Goal: Information Seeking & Learning: Learn about a topic

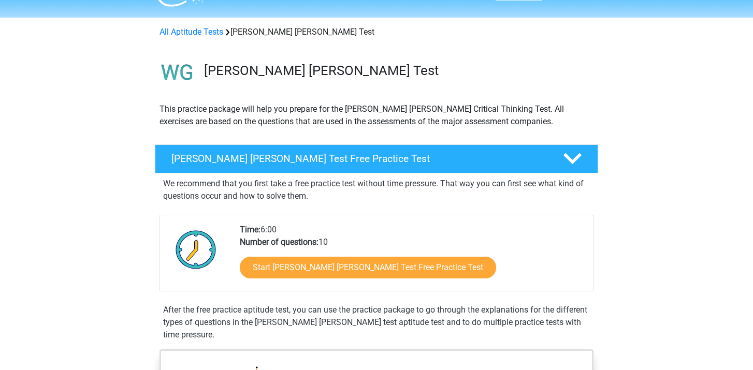
scroll to position [59, 0]
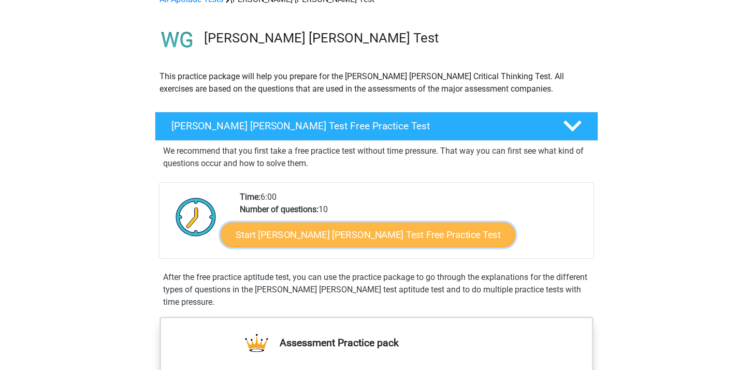
click at [316, 238] on link "Start Watson Glaser Test Free Practice Test" at bounding box center [368, 235] width 295 height 25
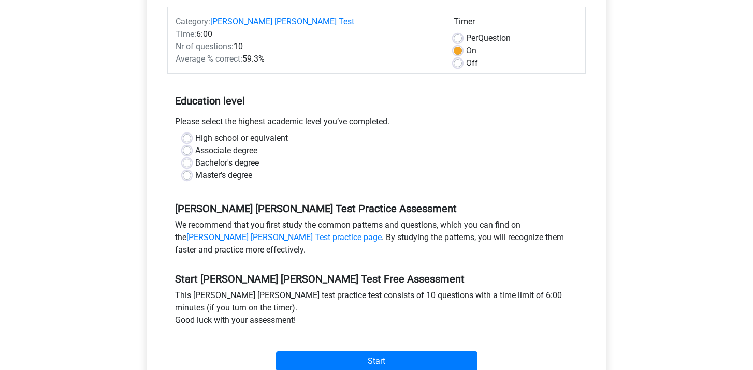
scroll to position [141, 0]
click at [195, 156] on label "Bachelor's degree" at bounding box center [227, 162] width 64 height 12
click at [184, 156] on input "Bachelor's degree" at bounding box center [187, 161] width 8 height 10
radio input "true"
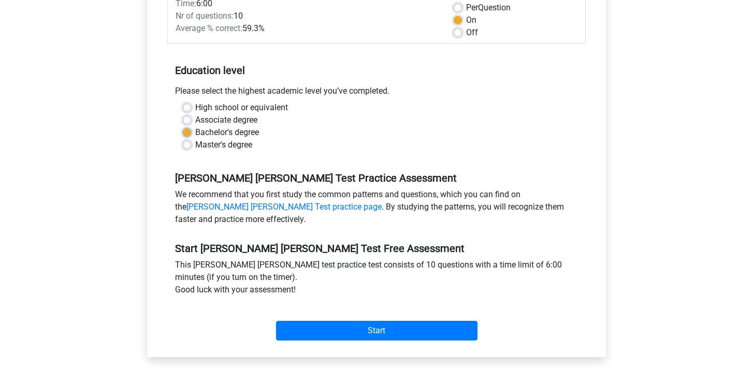
scroll to position [172, 0]
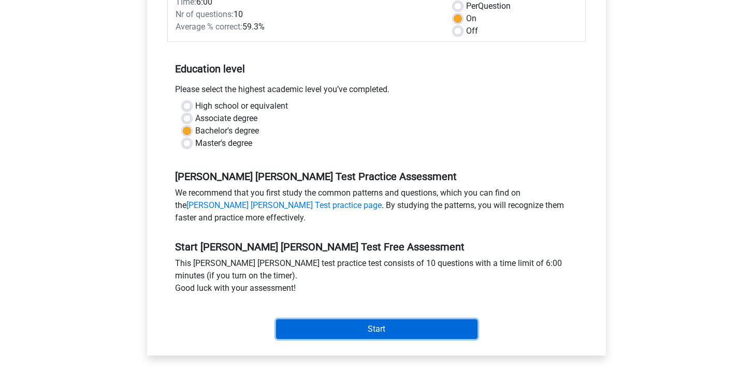
click at [324, 320] on input "Start" at bounding box center [376, 330] width 201 height 20
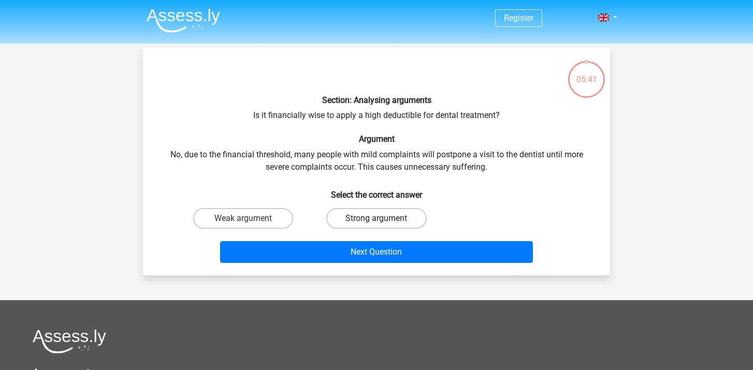
click at [363, 220] on label "Strong argument" at bounding box center [376, 218] width 100 height 21
click at [376, 220] on input "Strong argument" at bounding box center [379, 222] width 7 height 7
radio input "true"
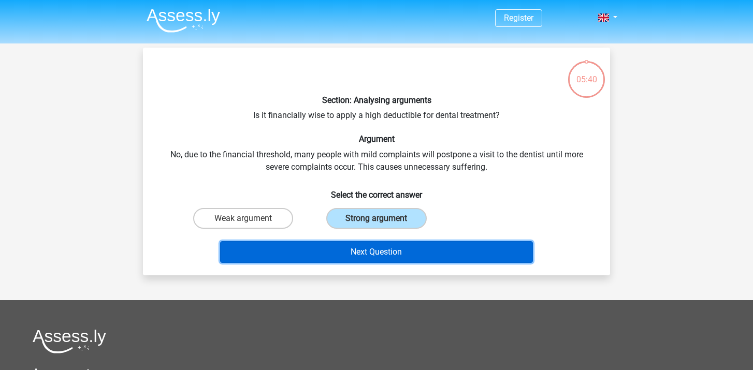
click at [363, 255] on button "Next Question" at bounding box center [376, 252] width 313 height 22
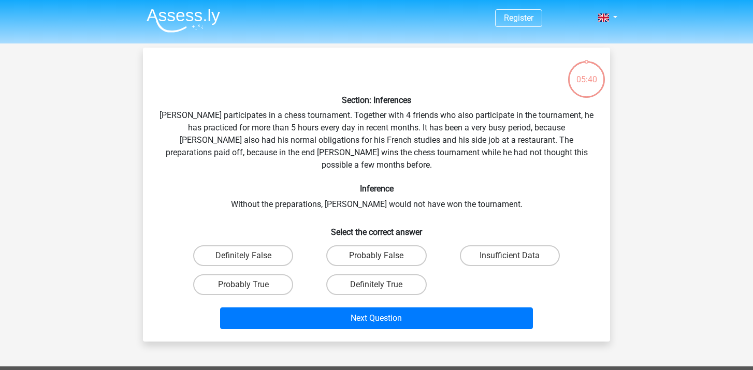
scroll to position [48, 0]
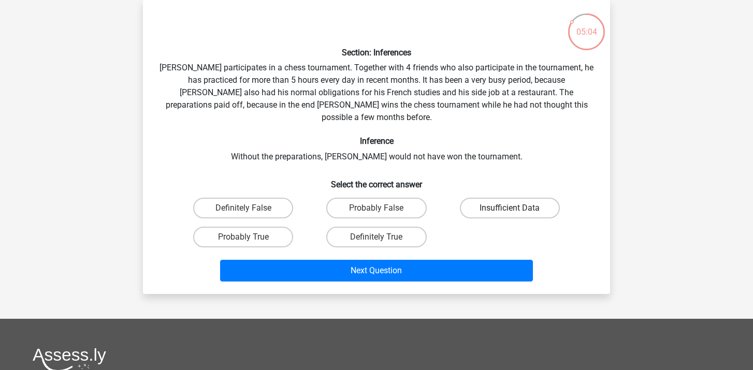
click at [492, 200] on label "Insufficient Data" at bounding box center [510, 208] width 100 height 21
click at [510, 208] on input "Insufficient Data" at bounding box center [513, 211] width 7 height 7
radio input "true"
click at [225, 227] on label "Probably True" at bounding box center [243, 237] width 100 height 21
click at [243, 237] on input "Probably True" at bounding box center [246, 240] width 7 height 7
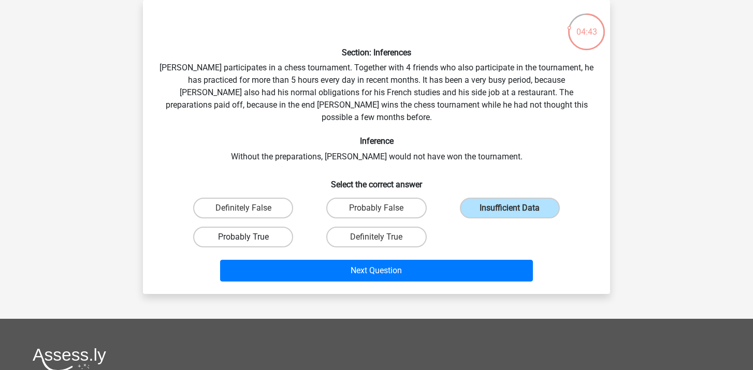
radio input "true"
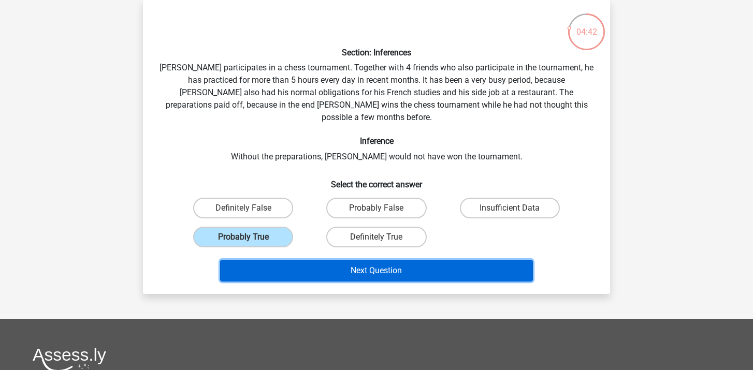
click at [309, 260] on button "Next Question" at bounding box center [376, 271] width 313 height 22
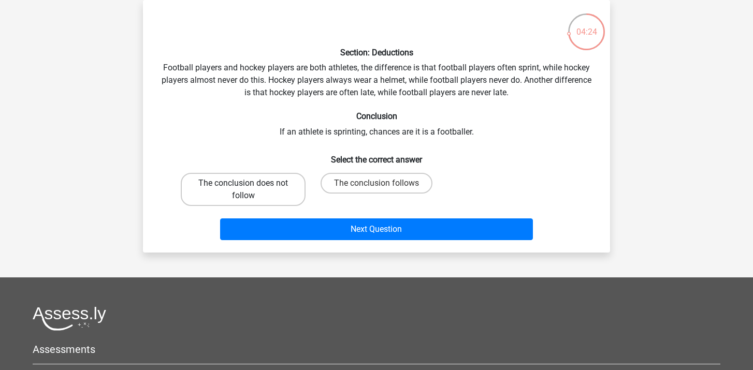
click at [274, 190] on label "The conclusion does not follow" at bounding box center [243, 189] width 125 height 33
click at [250, 190] on input "The conclusion does not follow" at bounding box center [246, 186] width 7 height 7
radio input "true"
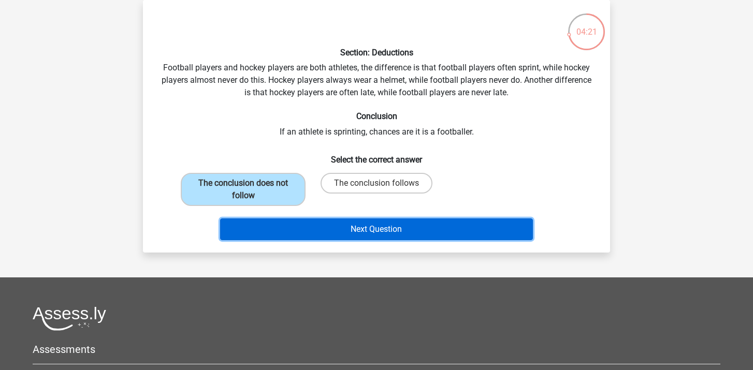
click at [360, 231] on button "Next Question" at bounding box center [376, 230] width 313 height 22
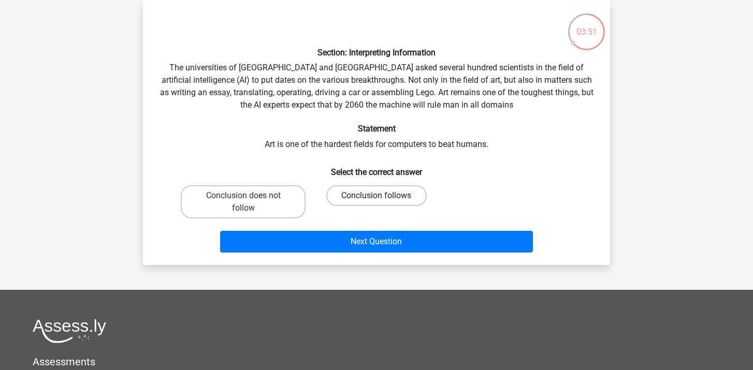
click at [350, 195] on label "Conclusion follows" at bounding box center [376, 195] width 100 height 21
click at [376, 196] on input "Conclusion follows" at bounding box center [379, 199] width 7 height 7
radio input "true"
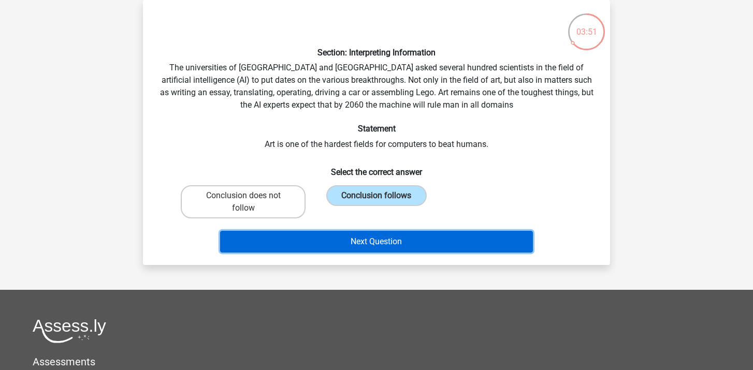
click at [351, 252] on button "Next Question" at bounding box center [376, 242] width 313 height 22
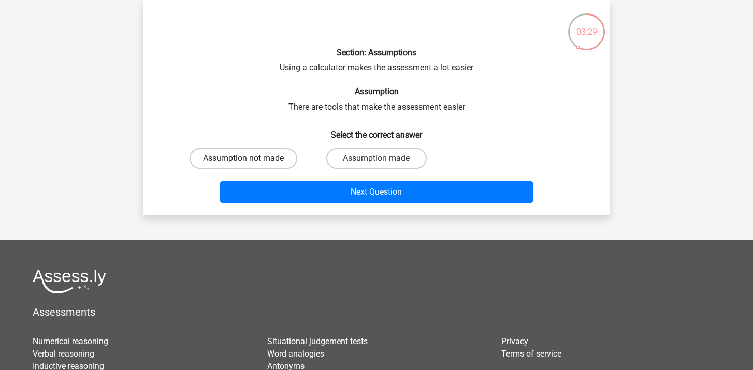
click at [263, 154] on label "Assumption not made" at bounding box center [244, 158] width 108 height 21
click at [250, 158] on input "Assumption not made" at bounding box center [246, 161] width 7 height 7
radio input "true"
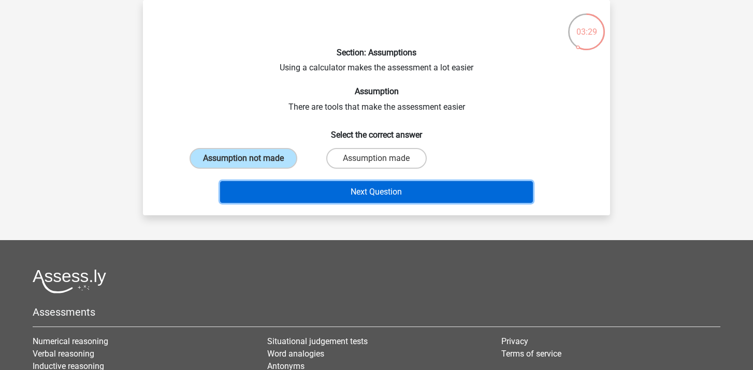
click at [296, 190] on button "Next Question" at bounding box center [376, 192] width 313 height 22
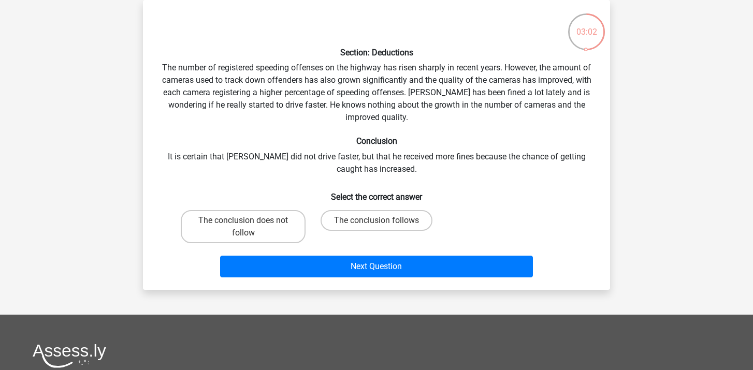
click at [396, 169] on div "Section: Deductions The number of registered speeding offenses on the highway h…" at bounding box center [376, 144] width 459 height 273
click at [375, 225] on label "The conclusion follows" at bounding box center [377, 220] width 112 height 21
click at [376, 225] on input "The conclusion follows" at bounding box center [379, 224] width 7 height 7
radio input "true"
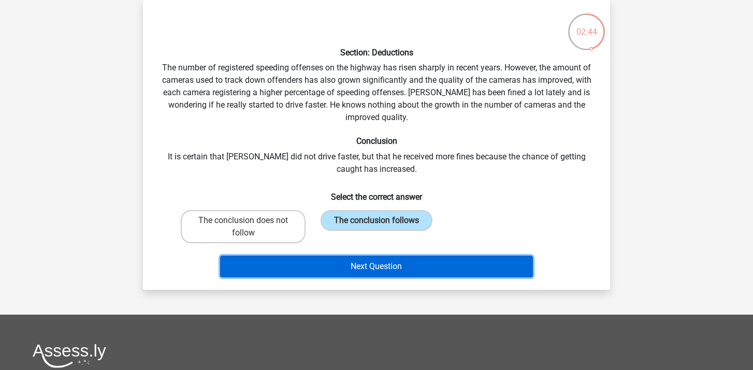
click at [378, 270] on button "Next Question" at bounding box center [376, 267] width 313 height 22
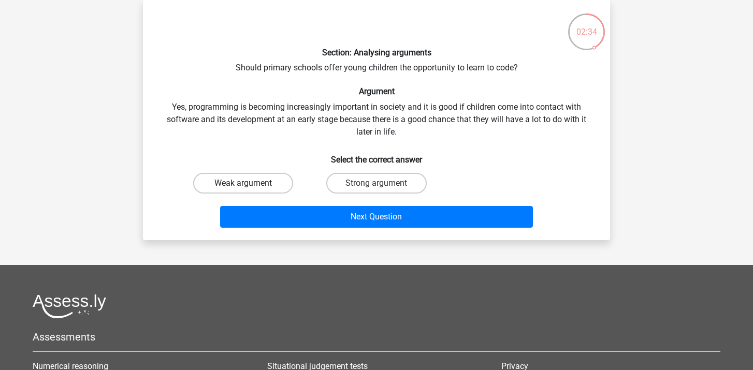
click at [255, 180] on label "Weak argument" at bounding box center [243, 183] width 100 height 21
click at [250, 183] on input "Weak argument" at bounding box center [246, 186] width 7 height 7
radio input "true"
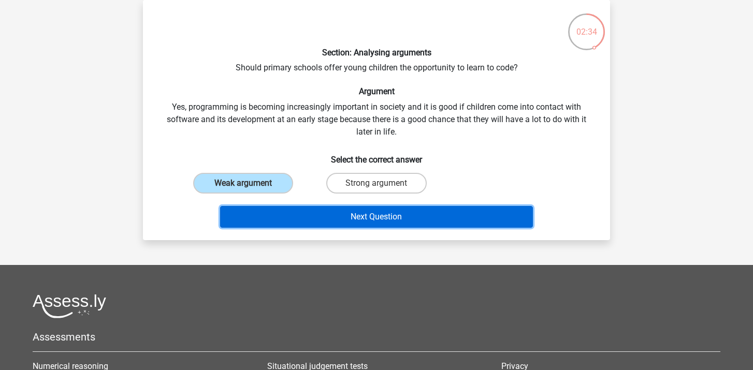
click at [292, 211] on button "Next Question" at bounding box center [376, 217] width 313 height 22
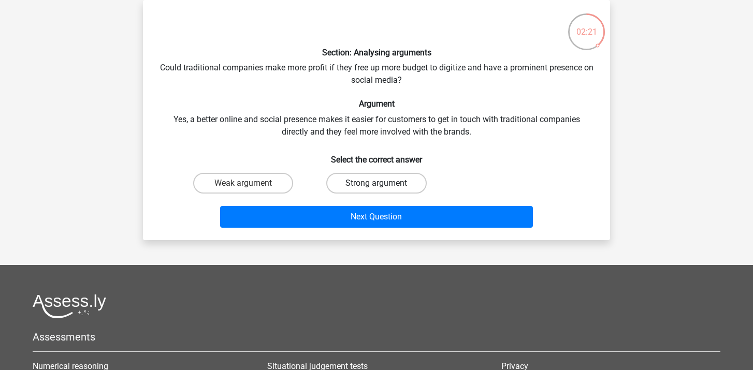
click at [355, 183] on label "Strong argument" at bounding box center [376, 183] width 100 height 21
click at [376, 183] on input "Strong argument" at bounding box center [379, 186] width 7 height 7
radio input "true"
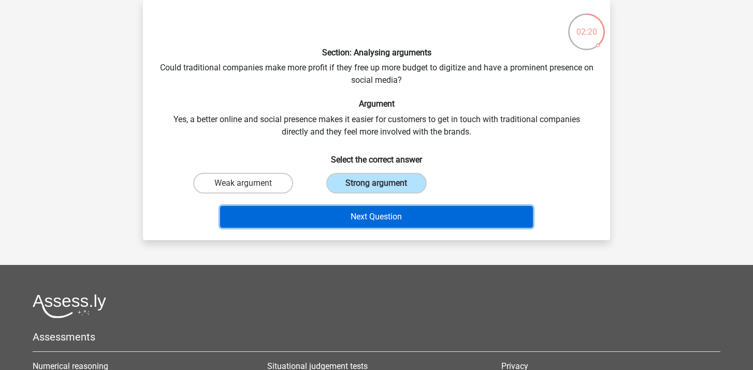
click at [355, 222] on button "Next Question" at bounding box center [376, 217] width 313 height 22
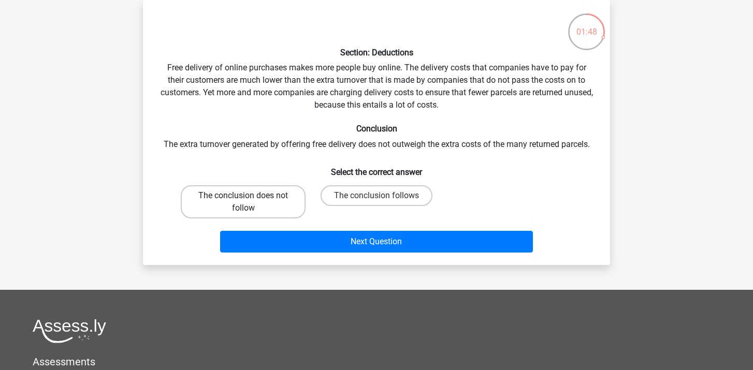
click at [264, 199] on label "The conclusion does not follow" at bounding box center [243, 201] width 125 height 33
click at [250, 199] on input "The conclusion does not follow" at bounding box center [246, 199] width 7 height 7
radio input "true"
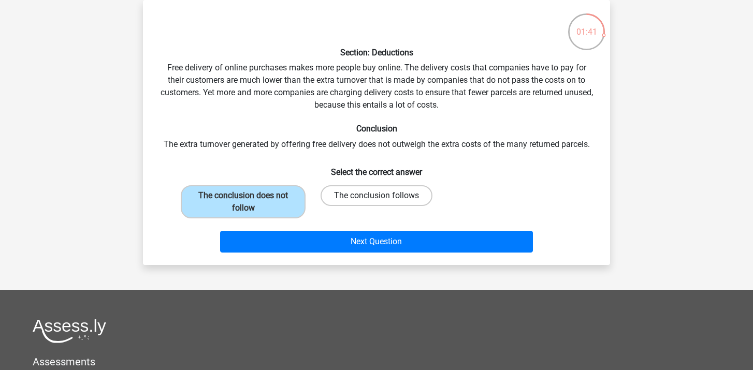
click at [360, 190] on label "The conclusion follows" at bounding box center [377, 195] width 112 height 21
click at [376, 196] on input "The conclusion follows" at bounding box center [379, 199] width 7 height 7
radio input "true"
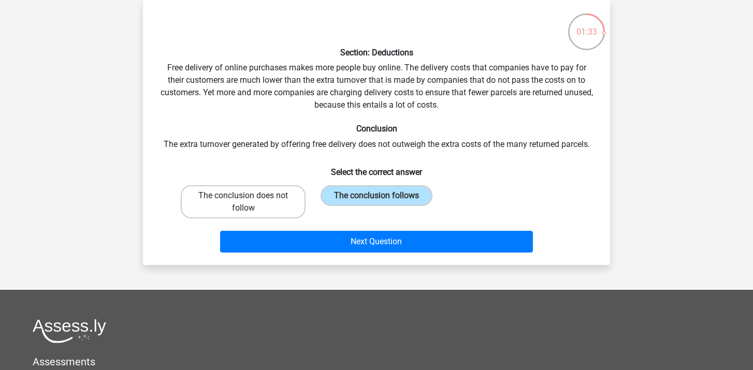
click at [278, 197] on label "The conclusion does not follow" at bounding box center [243, 201] width 125 height 33
click at [250, 197] on input "The conclusion does not follow" at bounding box center [246, 199] width 7 height 7
radio input "true"
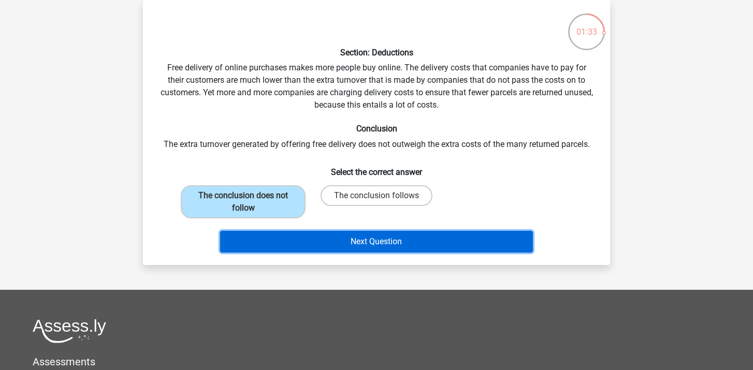
click at [321, 245] on button "Next Question" at bounding box center [376, 242] width 313 height 22
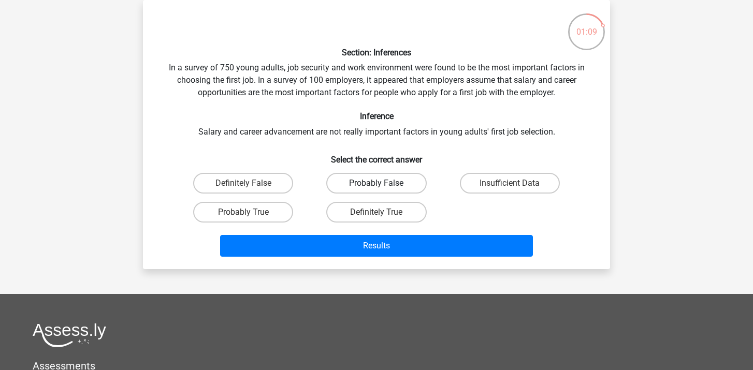
click at [364, 181] on label "Probably False" at bounding box center [376, 183] width 100 height 21
click at [376, 183] on input "Probably False" at bounding box center [379, 186] width 7 height 7
radio input "true"
click at [277, 184] on label "Definitely False" at bounding box center [243, 183] width 100 height 21
click at [250, 184] on input "Definitely False" at bounding box center [246, 186] width 7 height 7
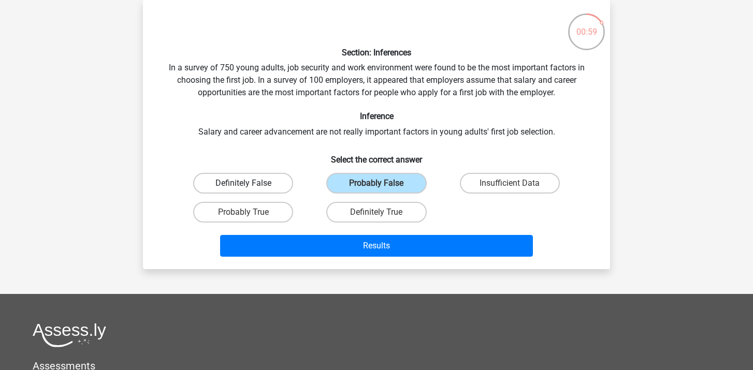
radio input "true"
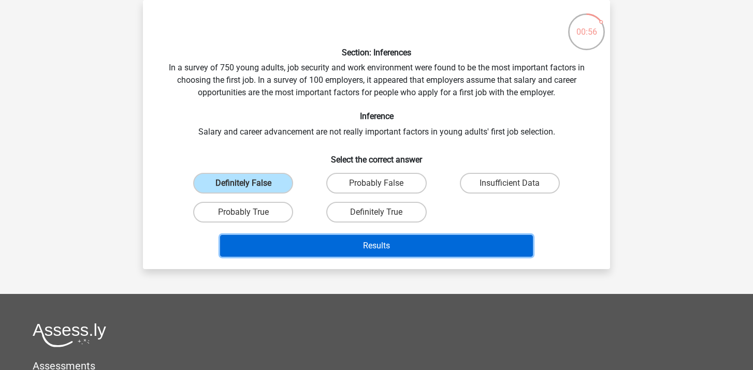
click at [295, 243] on button "Results" at bounding box center [376, 246] width 313 height 22
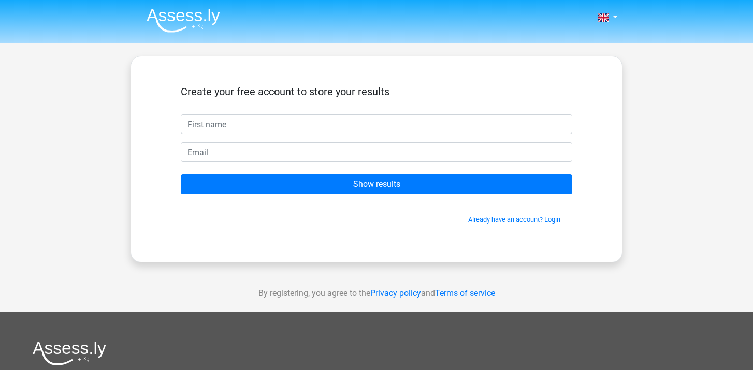
click at [243, 126] on input "text" at bounding box center [377, 124] width 392 height 20
click at [219, 211] on div "Already have an account? Login" at bounding box center [377, 213] width 392 height 22
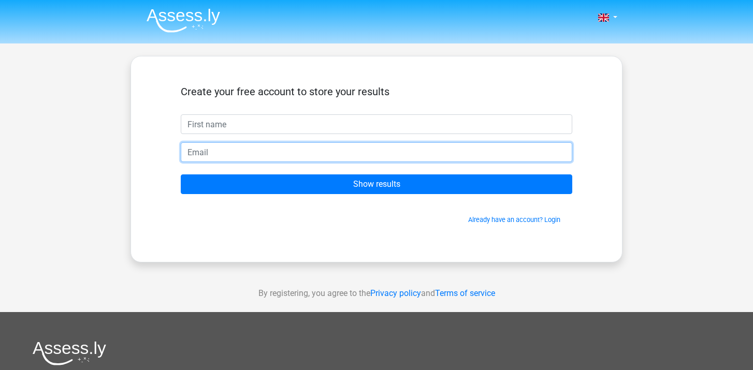
click at [220, 145] on input "email" at bounding box center [377, 152] width 392 height 20
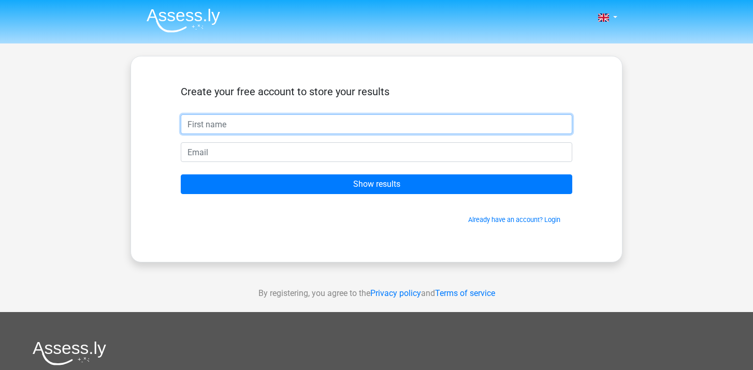
click at [212, 123] on input "text" at bounding box center [377, 124] width 392 height 20
type input "nara"
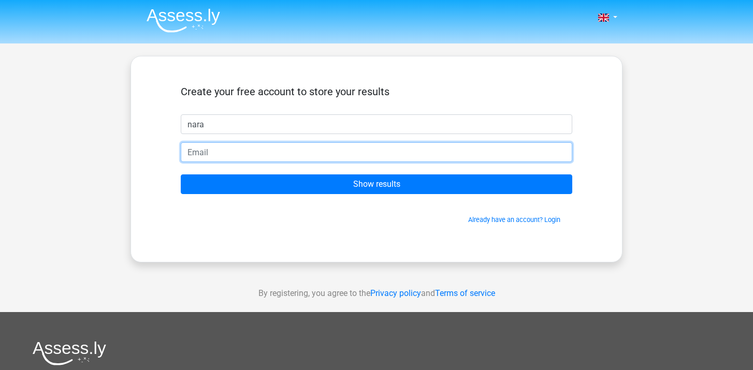
click at [215, 160] on input "email" at bounding box center [377, 152] width 392 height 20
type input "[EMAIL_ADDRESS][DOMAIN_NAME]"
click at [181, 175] on input "Show results" at bounding box center [377, 185] width 392 height 20
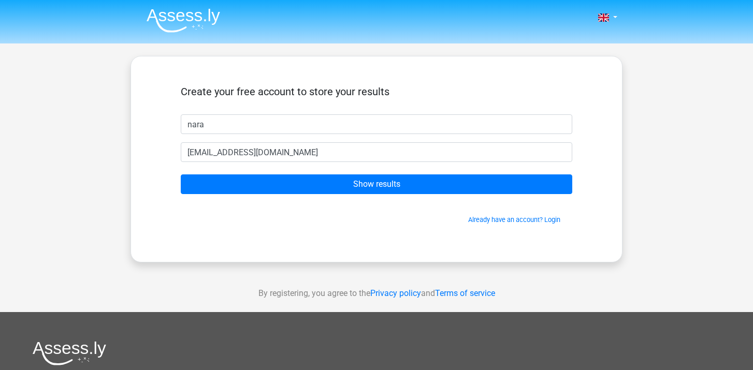
click at [278, 198] on form "Create your free account to store your results [GEOGRAPHIC_DATA] [EMAIL_ADDRESS…" at bounding box center [377, 154] width 392 height 139
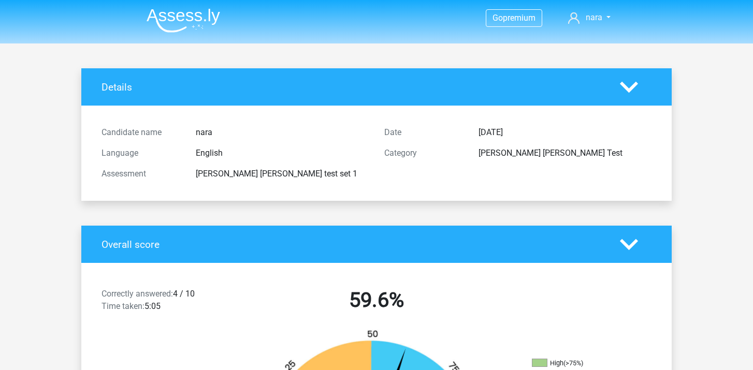
click at [282, 189] on div "Candidate name [GEOGRAPHIC_DATA] Language English Assessment [PERSON_NAME] [PER…" at bounding box center [377, 153] width 566 height 70
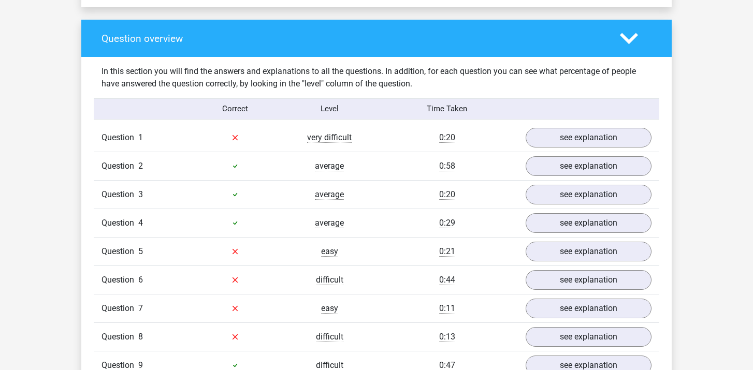
scroll to position [798, 0]
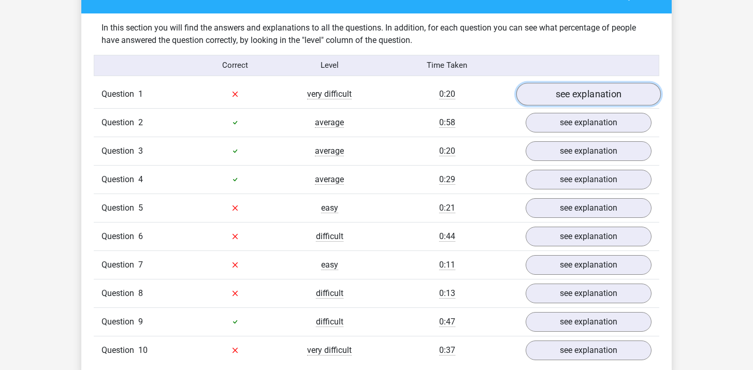
click at [557, 93] on link "see explanation" at bounding box center [588, 94] width 144 height 23
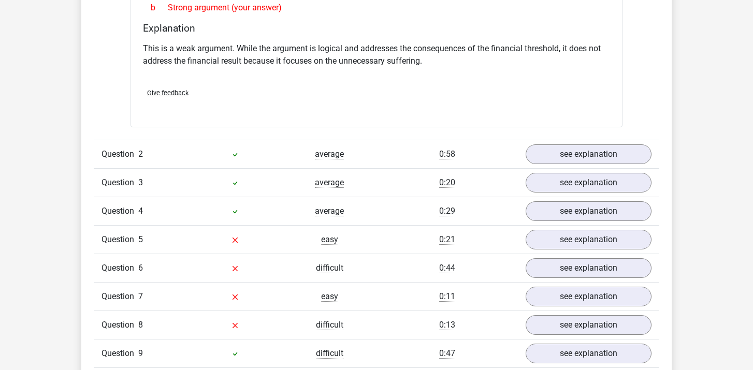
scroll to position [1044, 0]
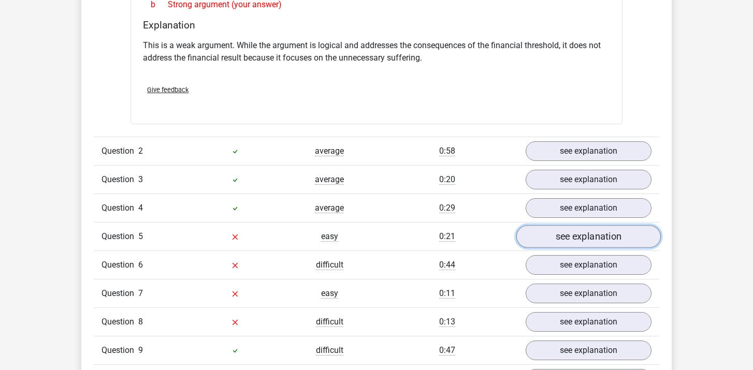
click at [559, 228] on link "see explanation" at bounding box center [588, 236] width 144 height 23
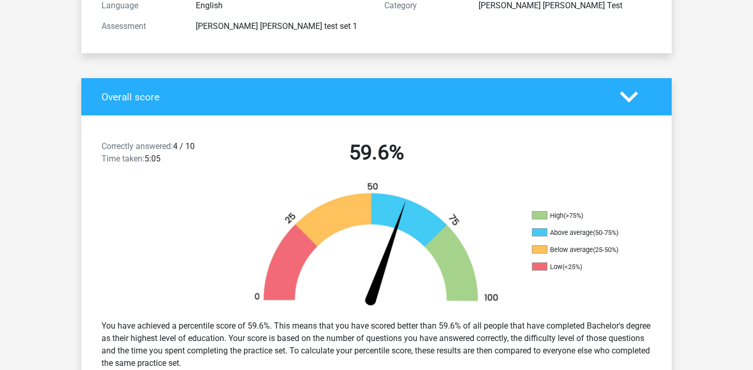
scroll to position [0, 0]
